Goal: Find specific page/section: Find specific page/section

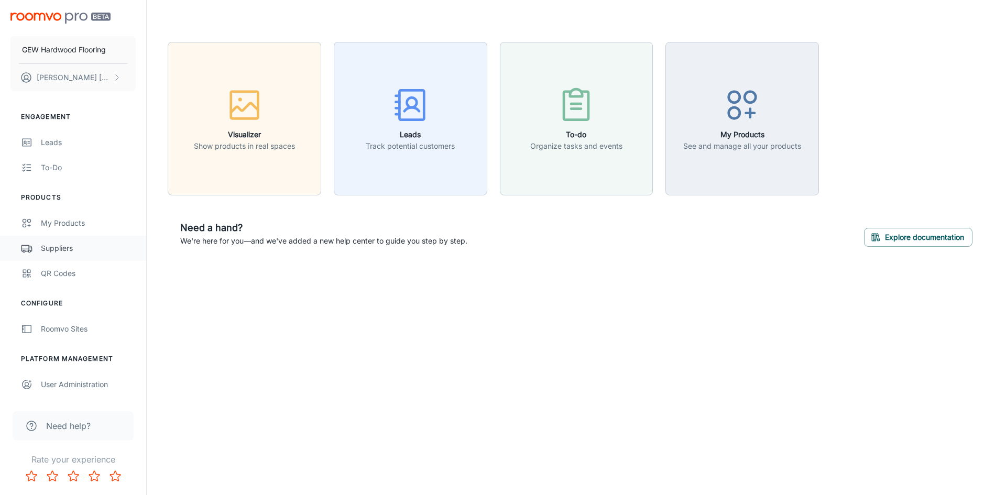
click at [62, 243] on div "Suppliers" at bounding box center [88, 249] width 95 height 12
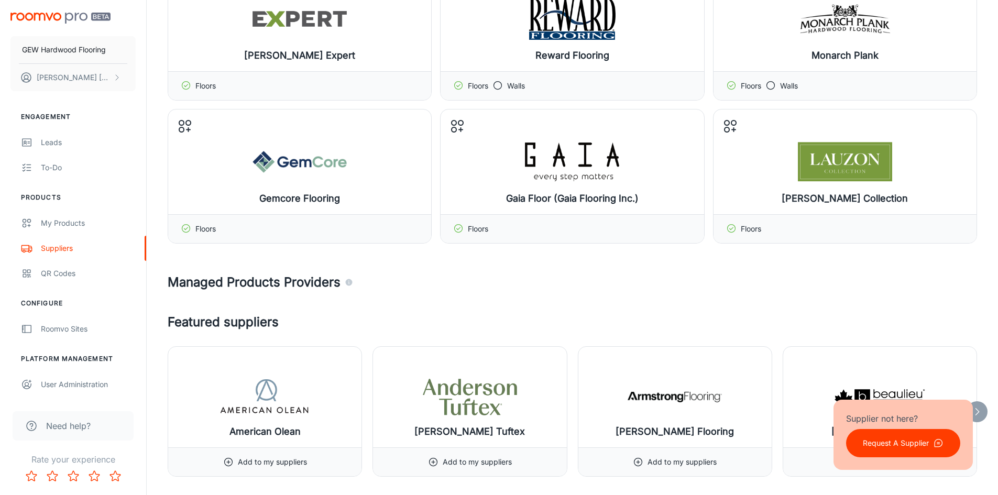
scroll to position [419, 0]
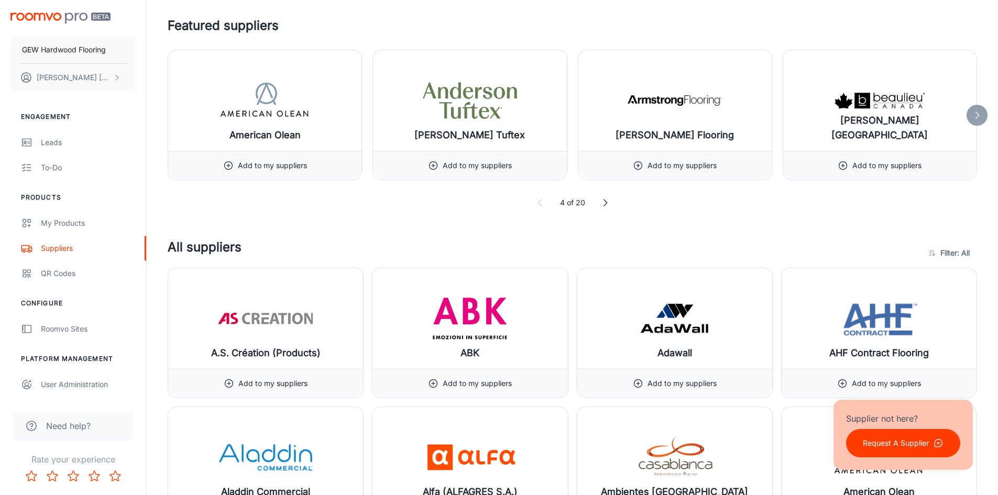
click at [982, 109] on div at bounding box center [976, 115] width 21 height 21
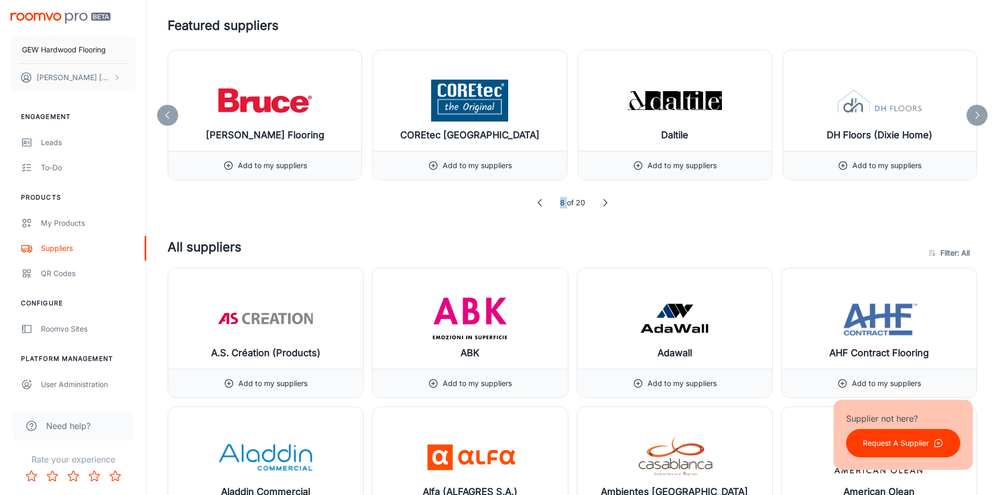
click at [982, 109] on div at bounding box center [976, 115] width 21 height 21
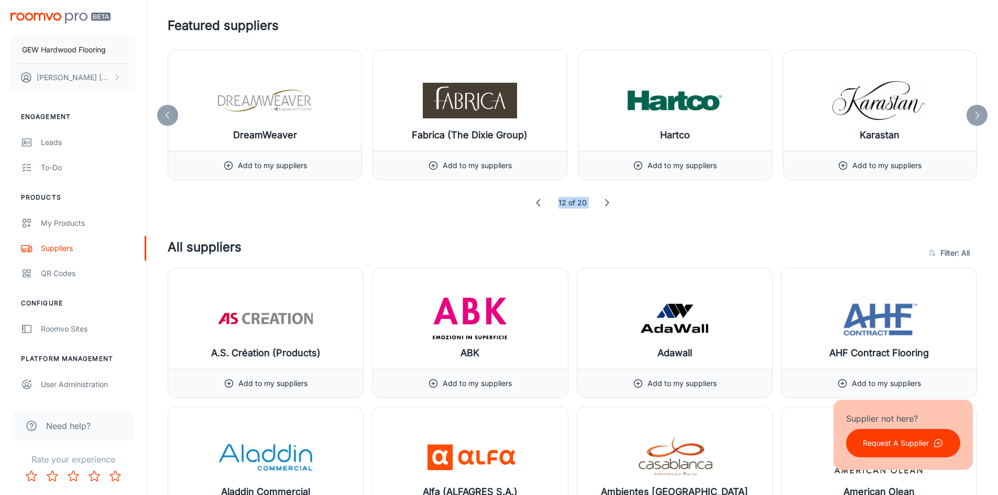
click at [982, 109] on div at bounding box center [976, 115] width 21 height 21
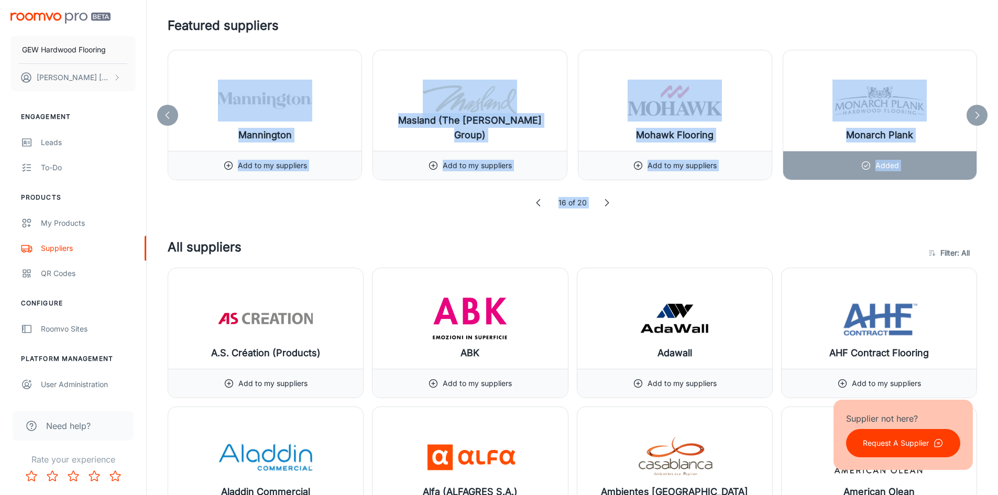
click at [982, 109] on div at bounding box center [976, 115] width 21 height 21
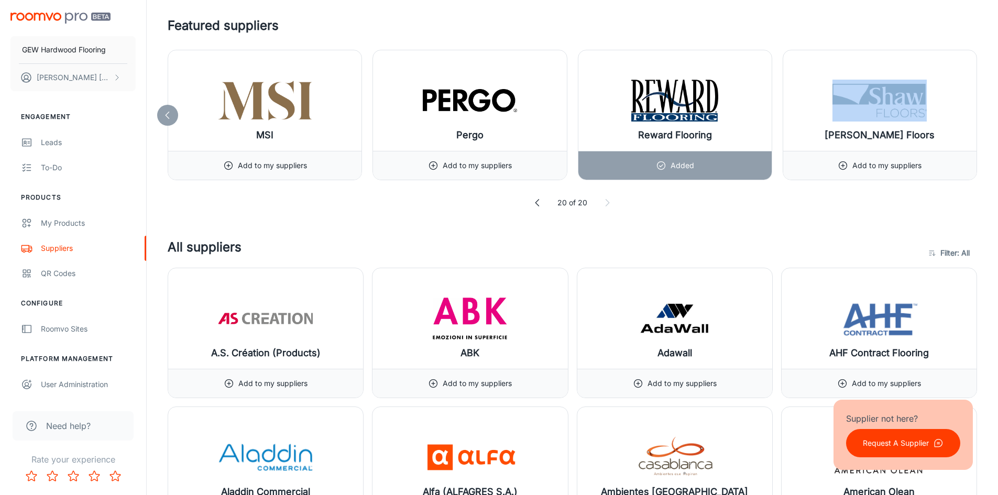
click at [509, 239] on h4 "All suppliers" at bounding box center [545, 253] width 755 height 30
